Goal: Task Accomplishment & Management: Manage account settings

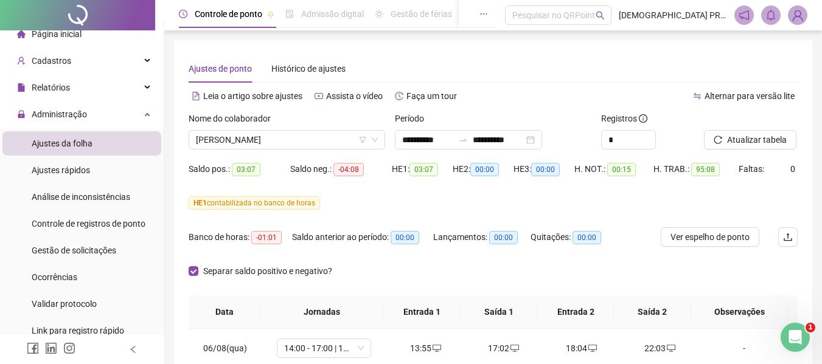
click at [86, 140] on span "Ajustes da folha" at bounding box center [62, 144] width 61 height 10
click at [85, 171] on span "Ajustes rápidos" at bounding box center [61, 170] width 58 height 10
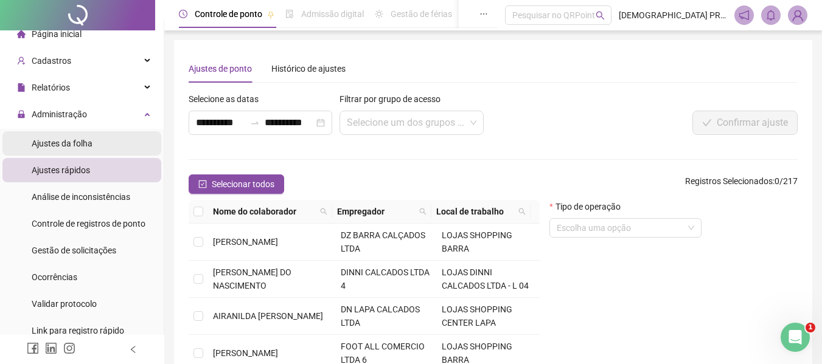
click at [90, 140] on span "Ajustes da folha" at bounding box center [62, 144] width 61 height 10
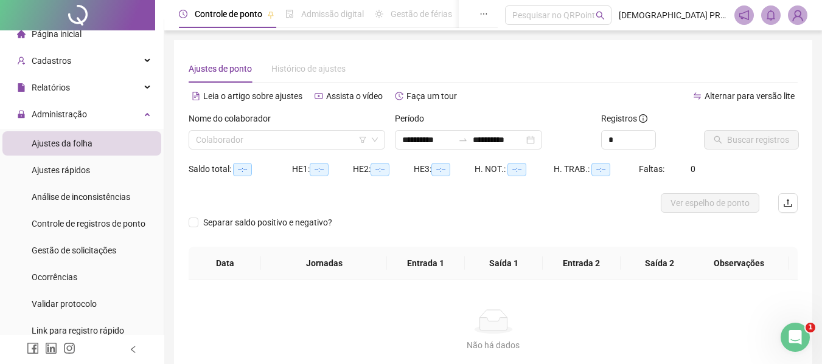
type input "**********"
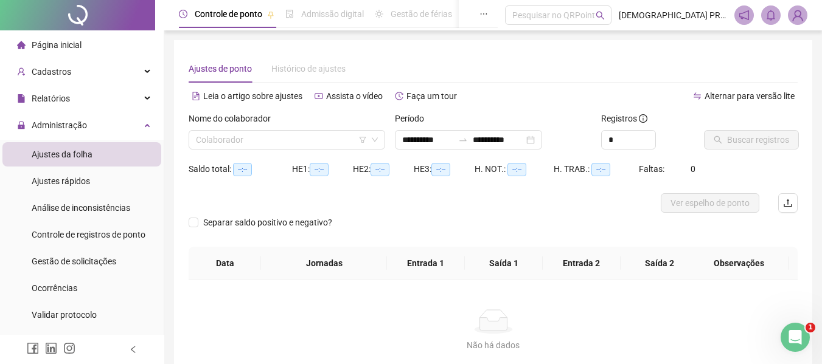
click at [73, 41] on span "Página inicial" at bounding box center [57, 45] width 50 height 10
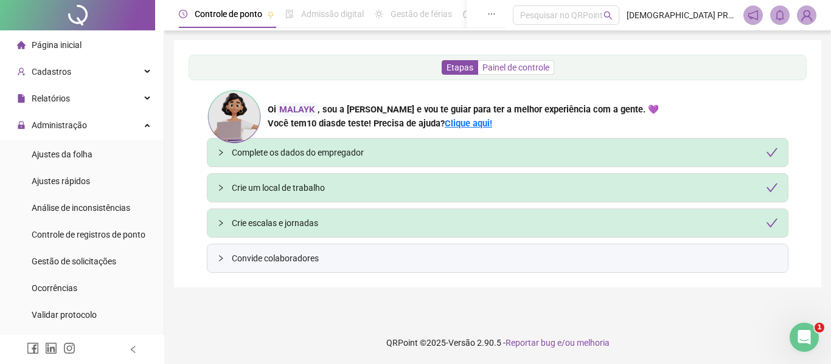
click at [530, 64] on span "Painel de controle" at bounding box center [515, 68] width 67 height 10
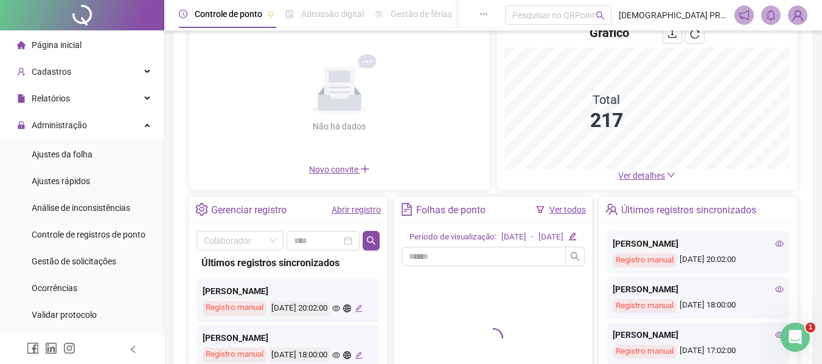
scroll to position [122, 0]
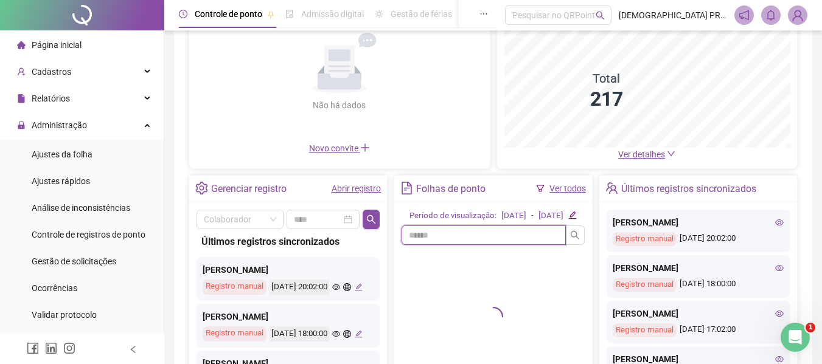
click at [505, 245] on input "text" at bounding box center [483, 235] width 164 height 19
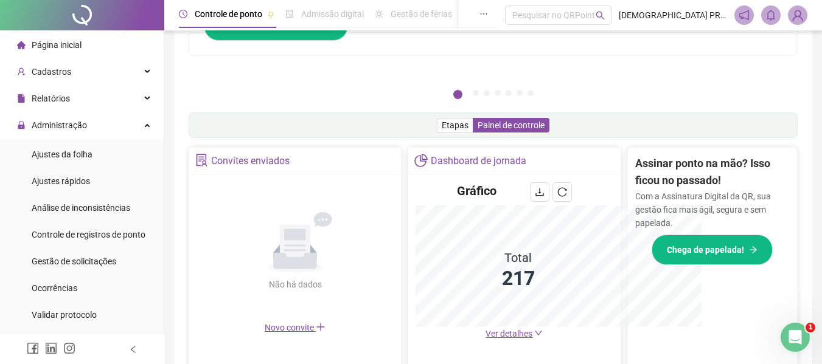
scroll to position [301, 0]
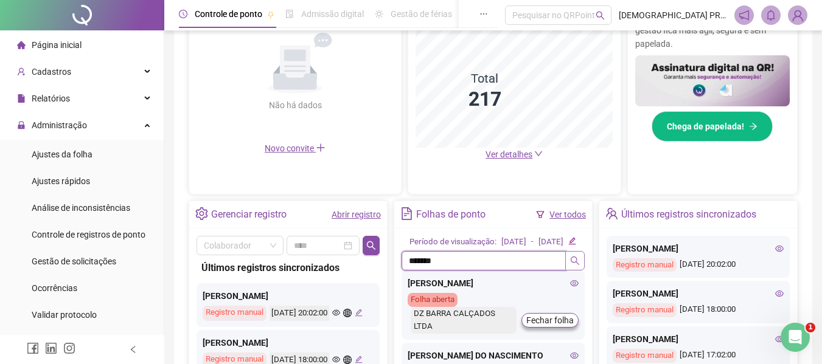
click at [575, 266] on icon "search" at bounding box center [575, 261] width 10 height 10
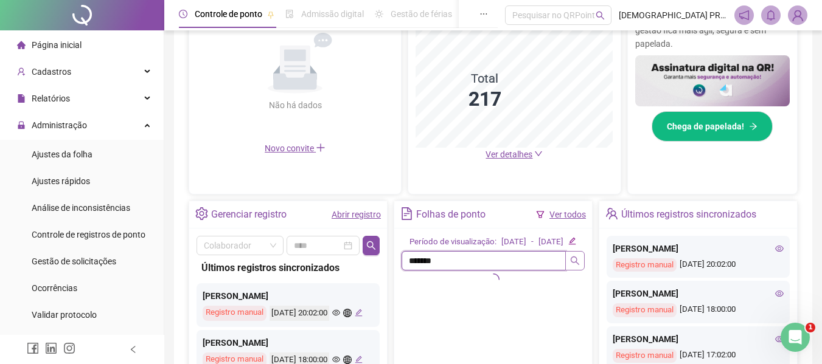
click at [577, 266] on icon "search" at bounding box center [575, 261] width 10 height 10
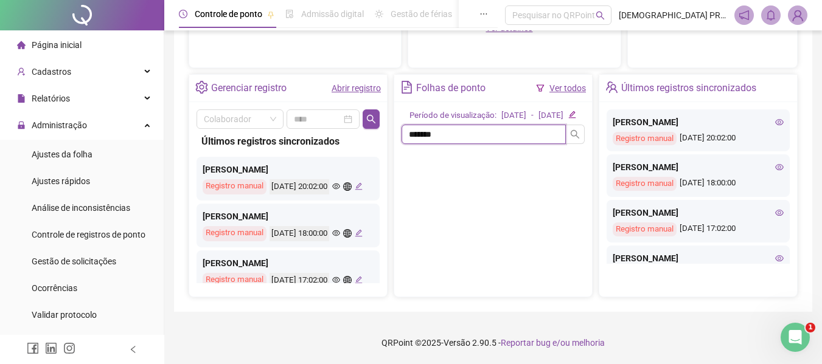
scroll to position [379, 0]
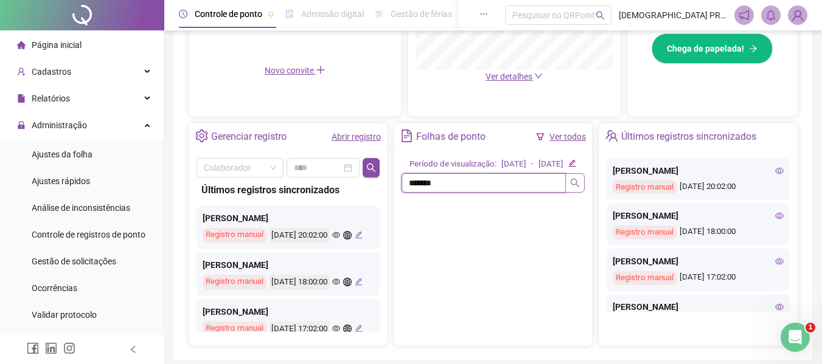
click at [574, 188] on icon "search" at bounding box center [575, 183] width 10 height 10
click at [499, 193] on input "*******" at bounding box center [483, 182] width 164 height 19
click at [479, 193] on input "*******" at bounding box center [483, 182] width 164 height 19
type input "***"
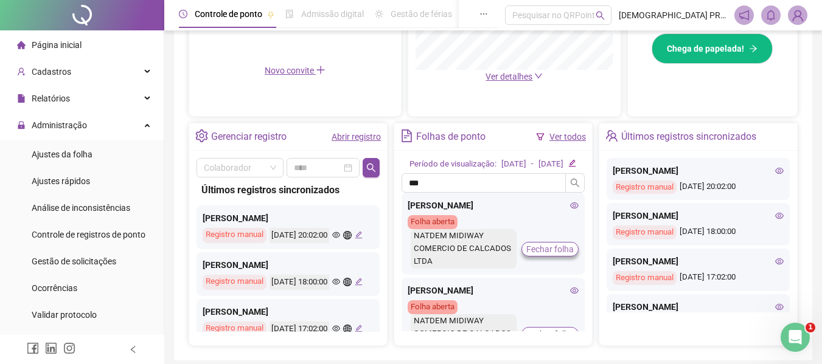
click at [541, 256] on span "Fechar folha" at bounding box center [549, 249] width 47 height 13
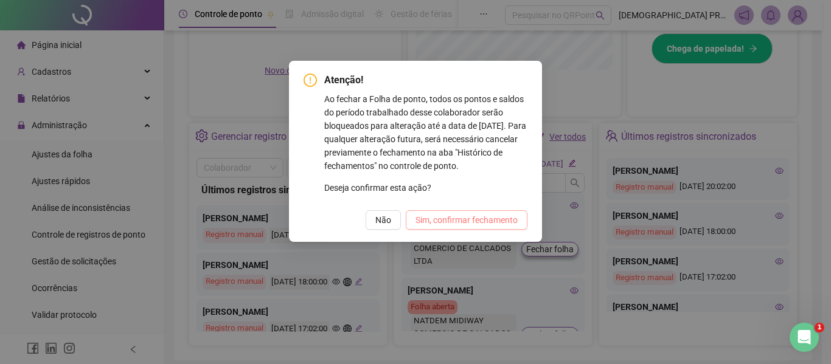
click at [446, 223] on span "Sim, confirmar fechamento" at bounding box center [466, 219] width 102 height 13
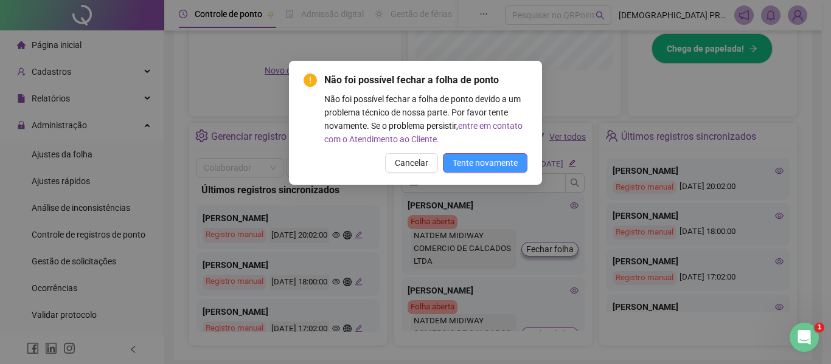
click at [460, 158] on span "Tente novamente" at bounding box center [484, 162] width 65 height 13
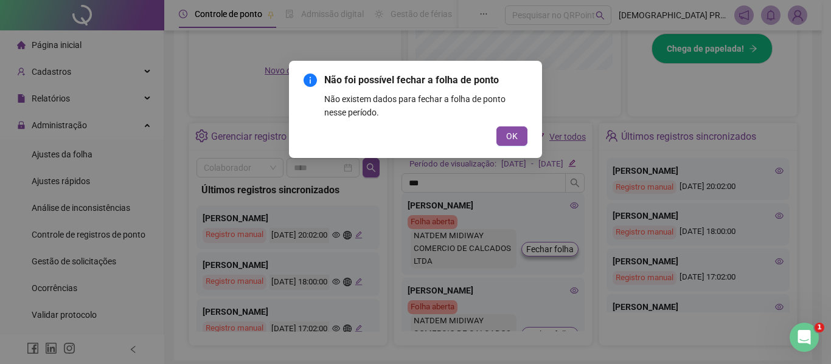
click at [508, 142] on span "OK" at bounding box center [512, 136] width 12 height 13
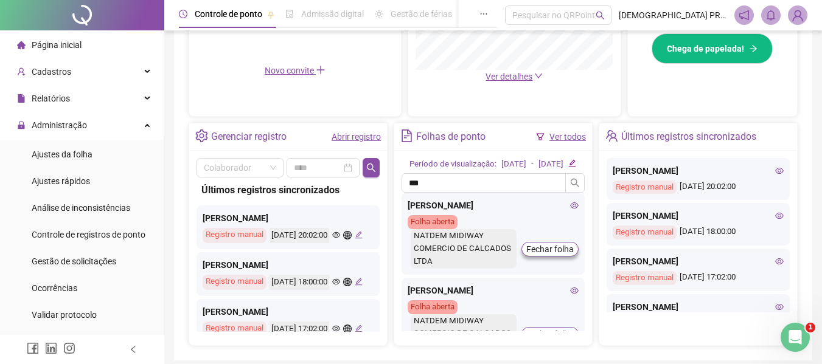
click at [439, 229] on div "Folha aberta" at bounding box center [432, 222] width 50 height 14
click at [570, 210] on icon "eye" at bounding box center [574, 205] width 9 height 9
